Goal: Entertainment & Leisure: Consume media (video, audio)

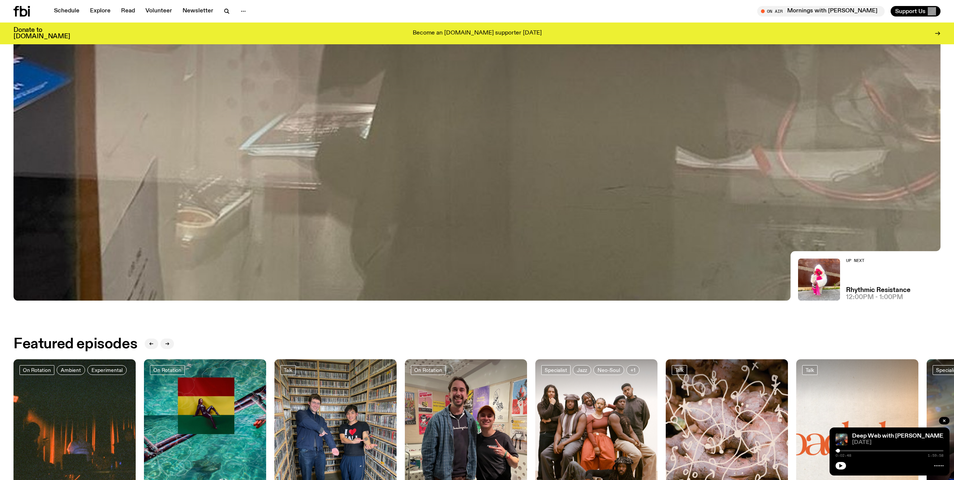
scroll to position [183, 0]
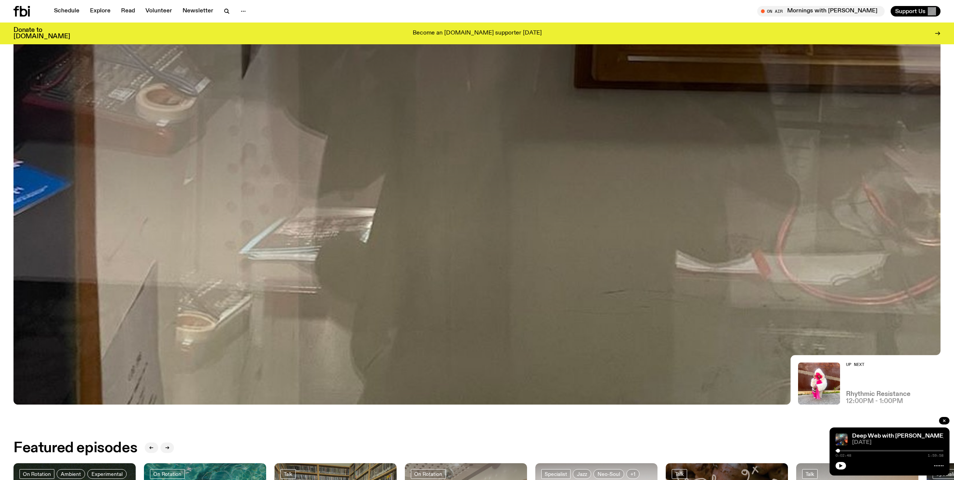
click at [883, 391] on h3 "Rhythmic Resistance" at bounding box center [878, 394] width 64 height 6
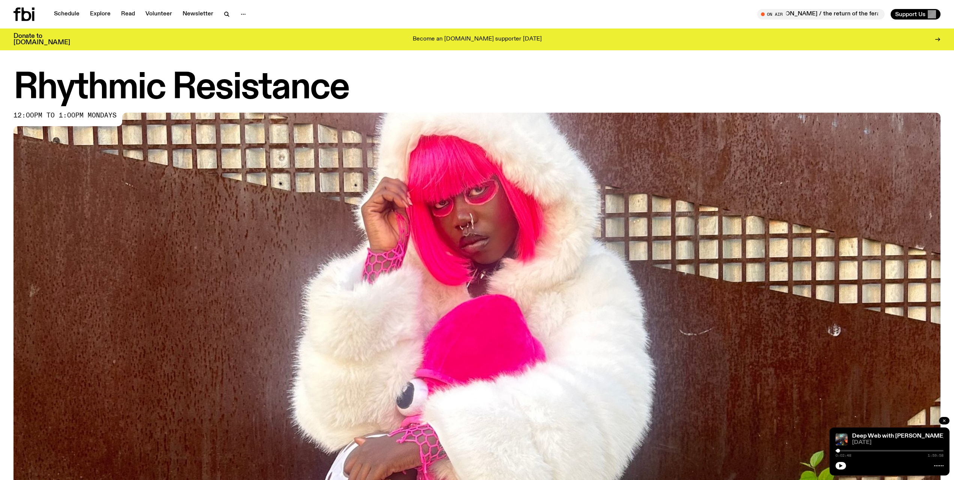
click at [943, 417] on button "button" at bounding box center [944, 420] width 10 height 7
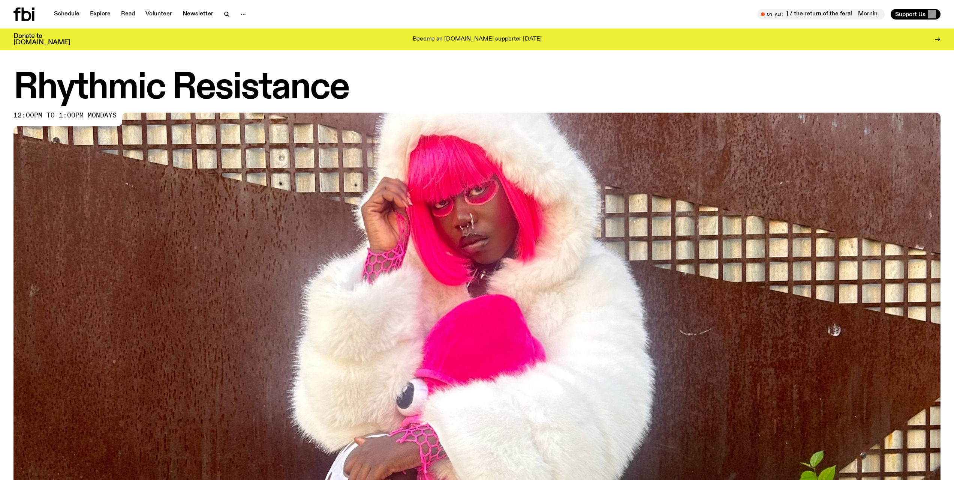
click at [77, 87] on h1 "Rhythmic Resistance" at bounding box center [476, 88] width 927 height 34
click at [850, 13] on span "Tune in live" at bounding box center [823, 14] width 115 height 6
click at [859, 364] on img at bounding box center [476, 373] width 927 height 522
click at [825, 342] on img at bounding box center [476, 373] width 927 height 522
click at [906, 382] on img at bounding box center [476, 373] width 927 height 522
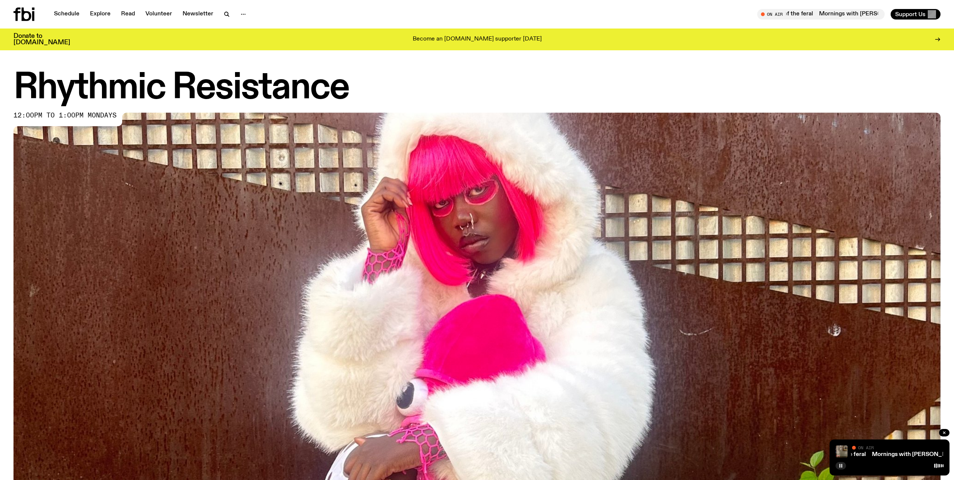
click at [838, 469] on div at bounding box center [890, 464] width 108 height 9
click at [841, 465] on icon "button" at bounding box center [841, 465] width 4 height 4
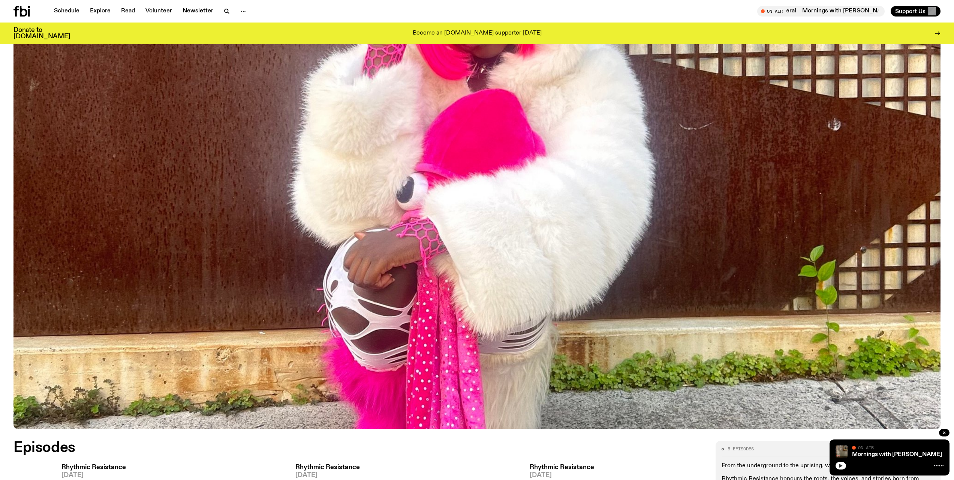
scroll to position [375, 0]
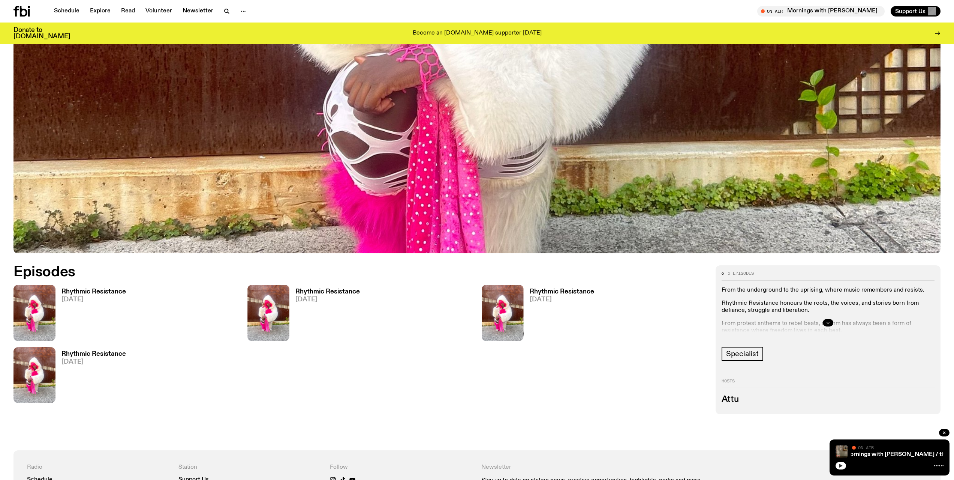
click at [830, 321] on icon "button" at bounding box center [828, 322] width 4 height 4
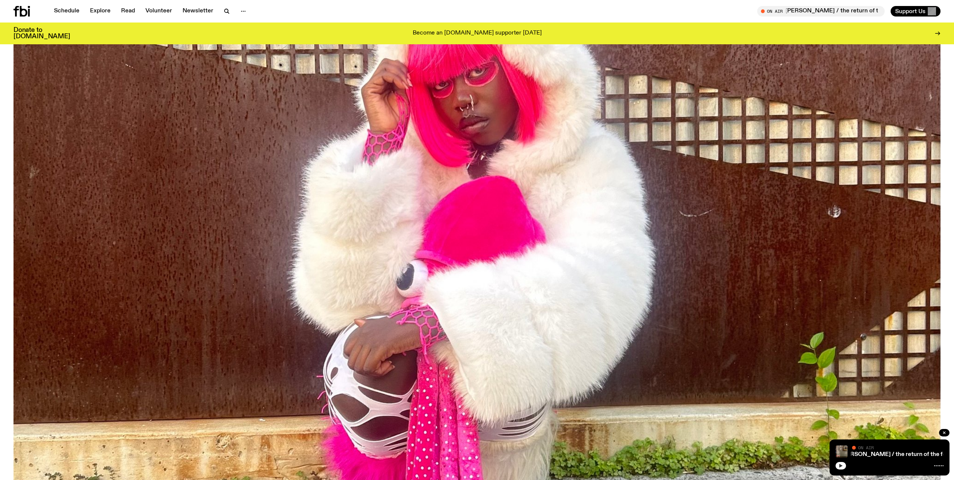
scroll to position [0, 0]
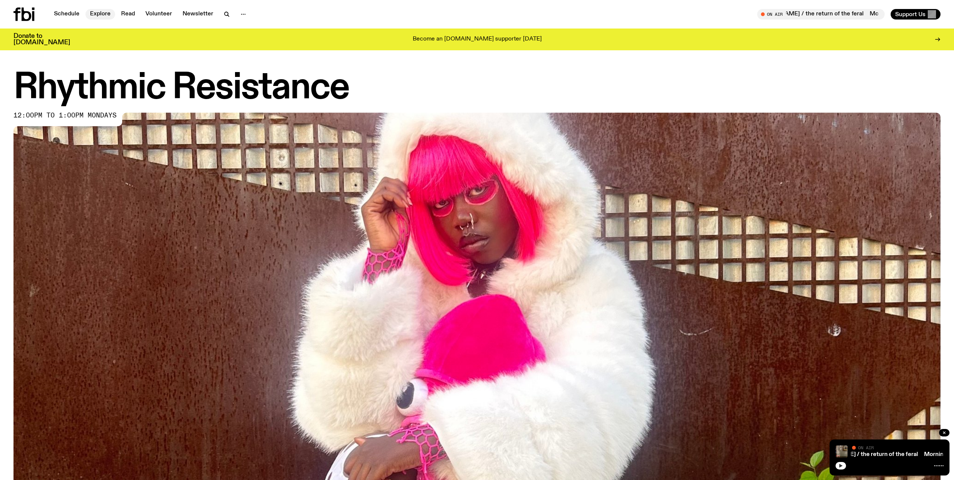
click at [96, 12] on link "Explore" at bounding box center [100, 14] width 30 height 10
